Goal: Find specific fact: Find specific fact

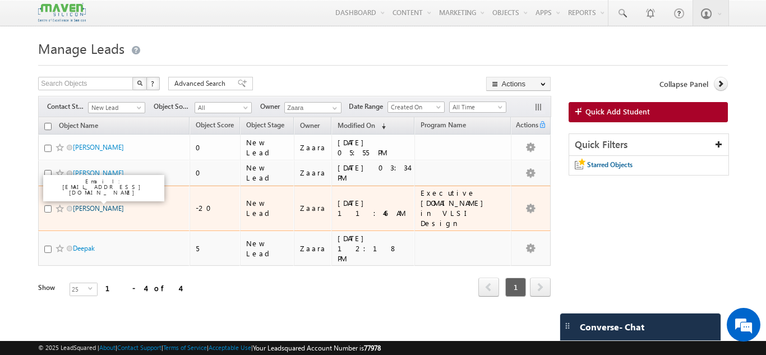
click at [85, 204] on link "[PERSON_NAME]" at bounding box center [98, 208] width 51 height 8
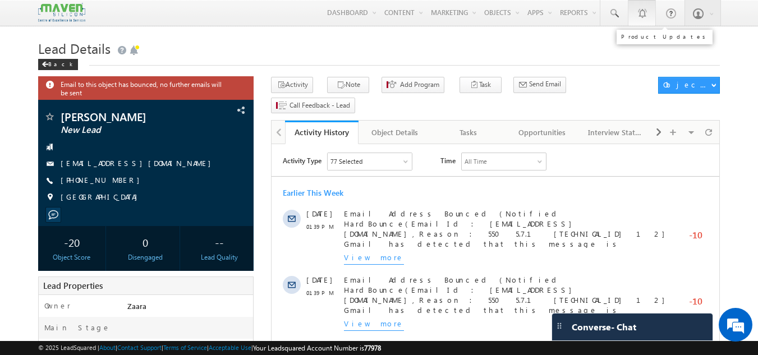
click at [642, 23] on link "1" at bounding box center [642, 13] width 28 height 26
click at [615, 12] on span at bounding box center [613, 13] width 11 height 11
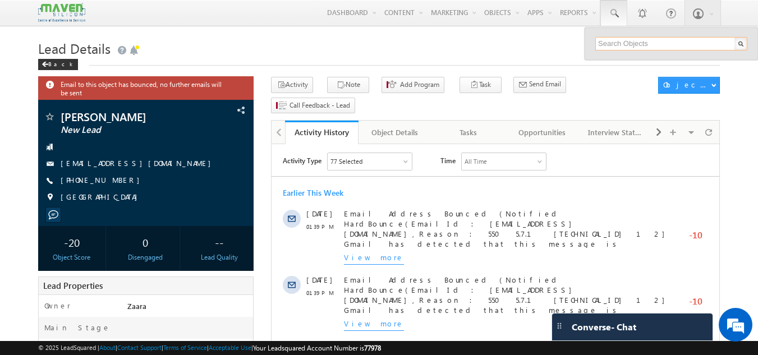
click at [614, 45] on input "text" at bounding box center [671, 43] width 152 height 13
type input "9"
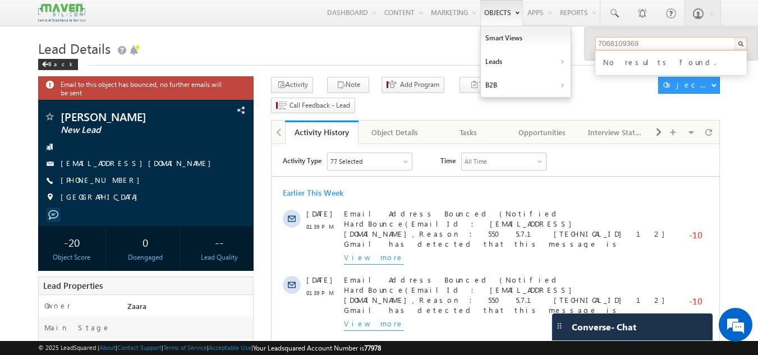
type input "7068109369"
